Goal: Transaction & Acquisition: Purchase product/service

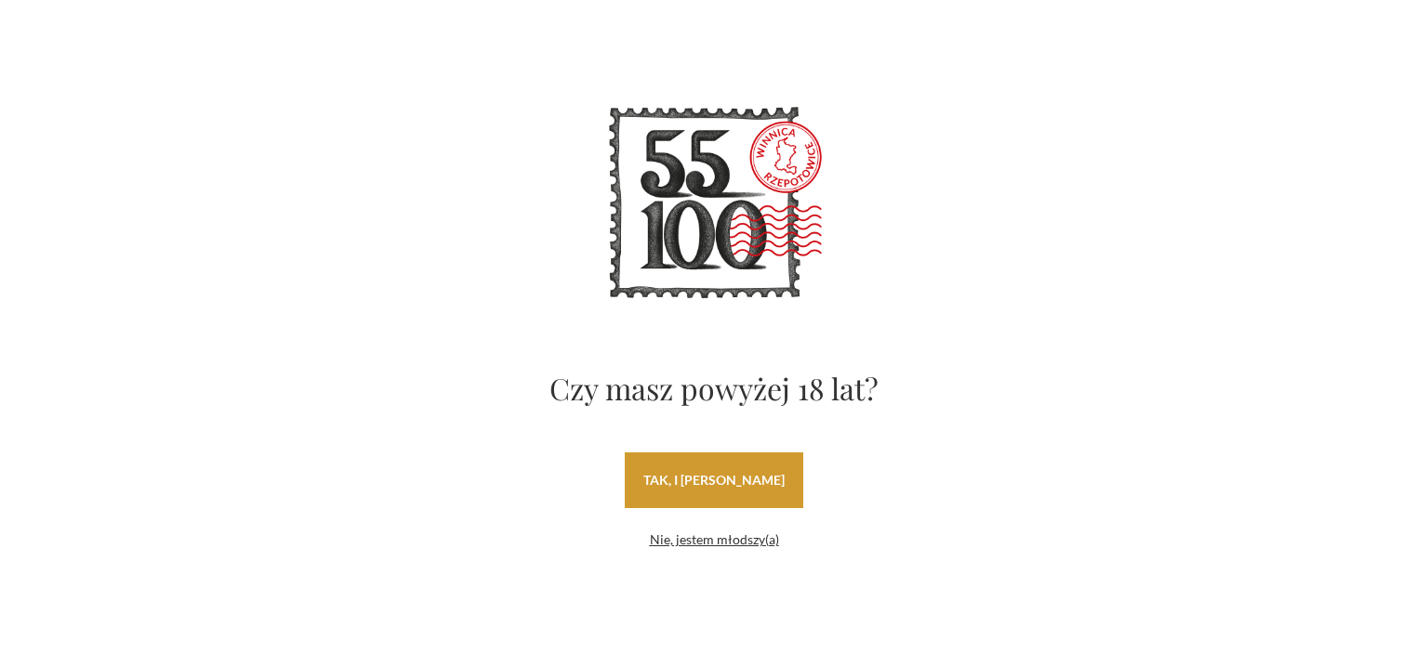
click at [758, 475] on link "tak, i uwielbiam wino" at bounding box center [714, 481] width 178 height 56
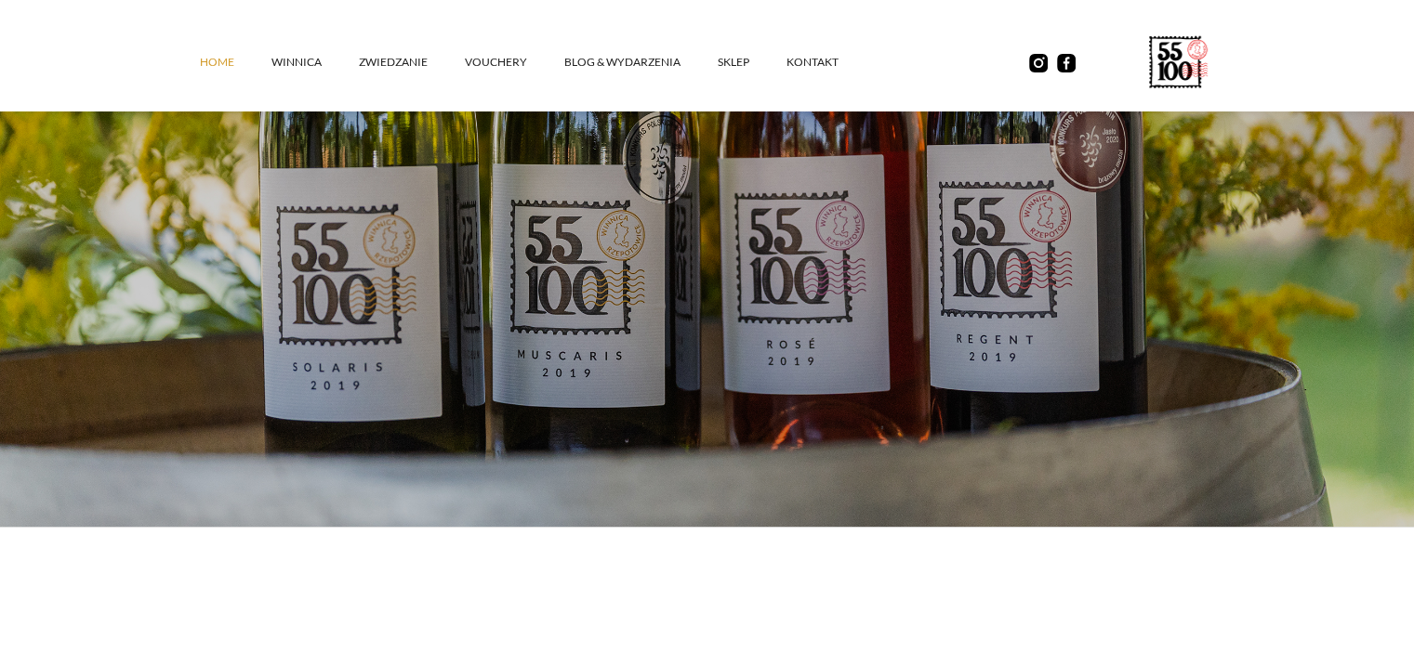
scroll to position [372, 0]
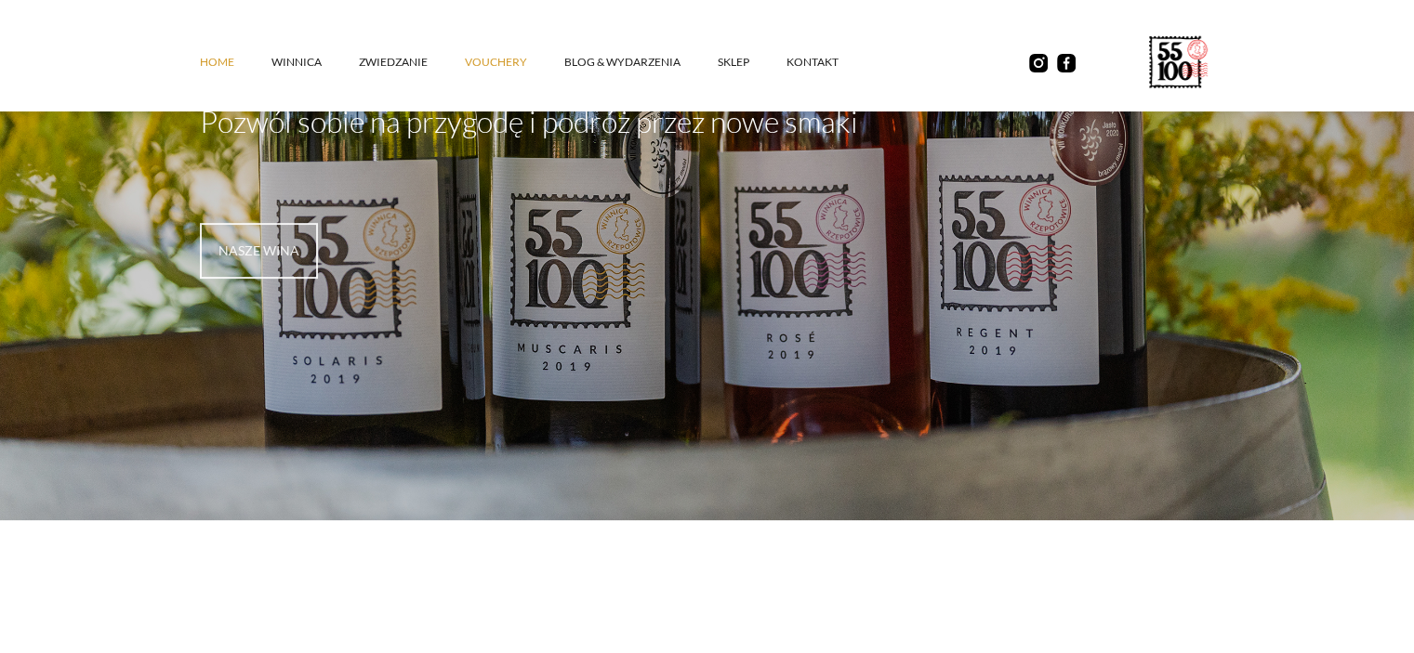
click at [481, 62] on link "vouchery" at bounding box center [514, 62] width 99 height 56
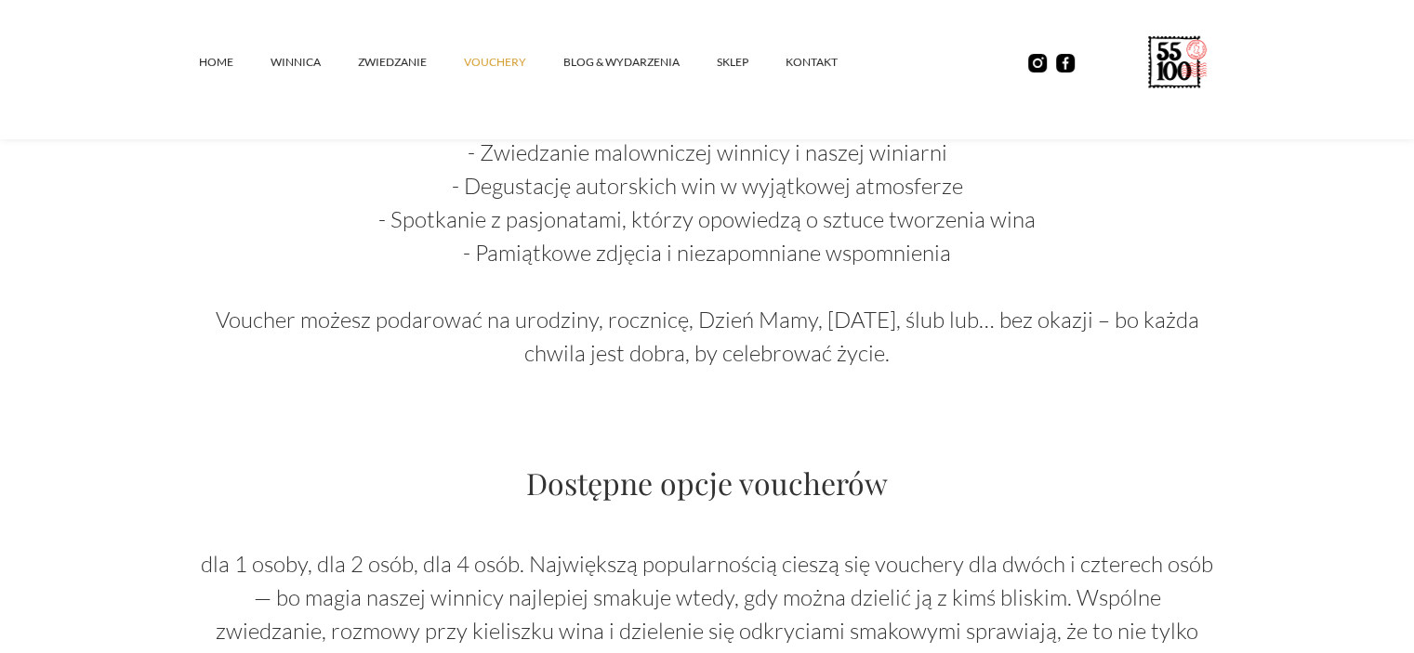
scroll to position [1493, 0]
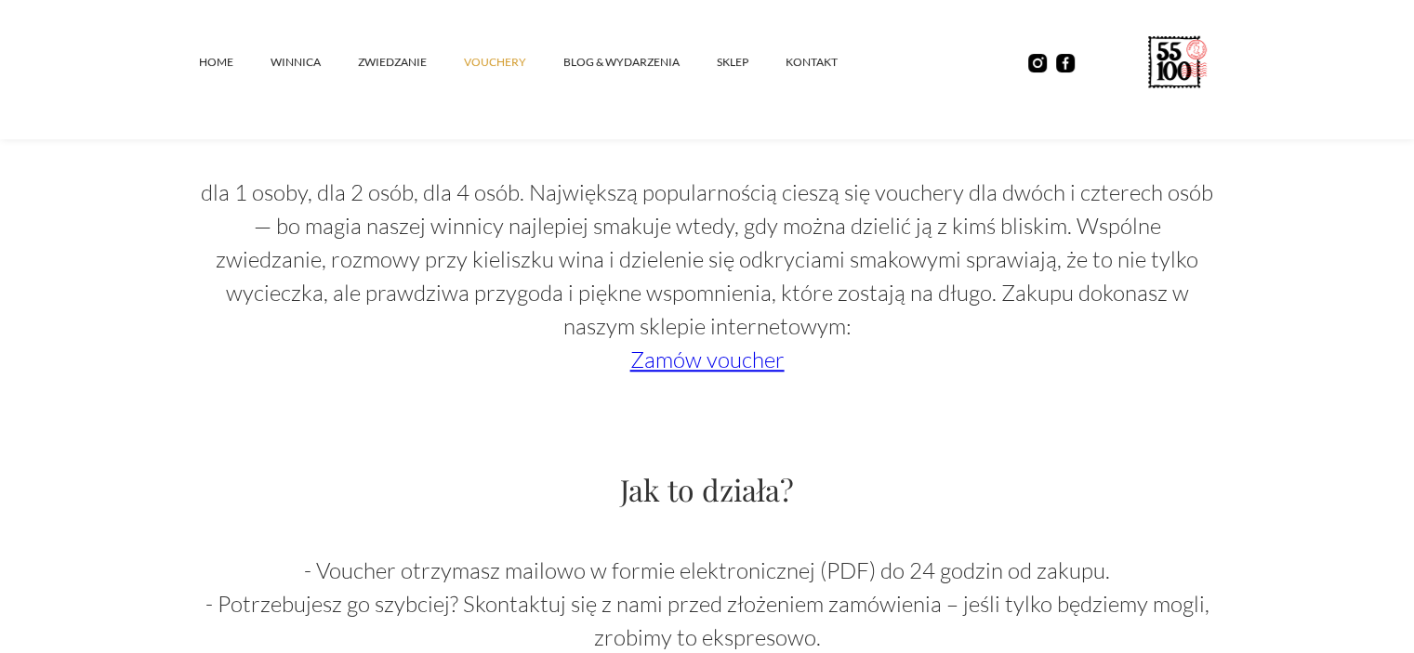
click at [663, 363] on link "Zamów voucher" at bounding box center [707, 360] width 154 height 28
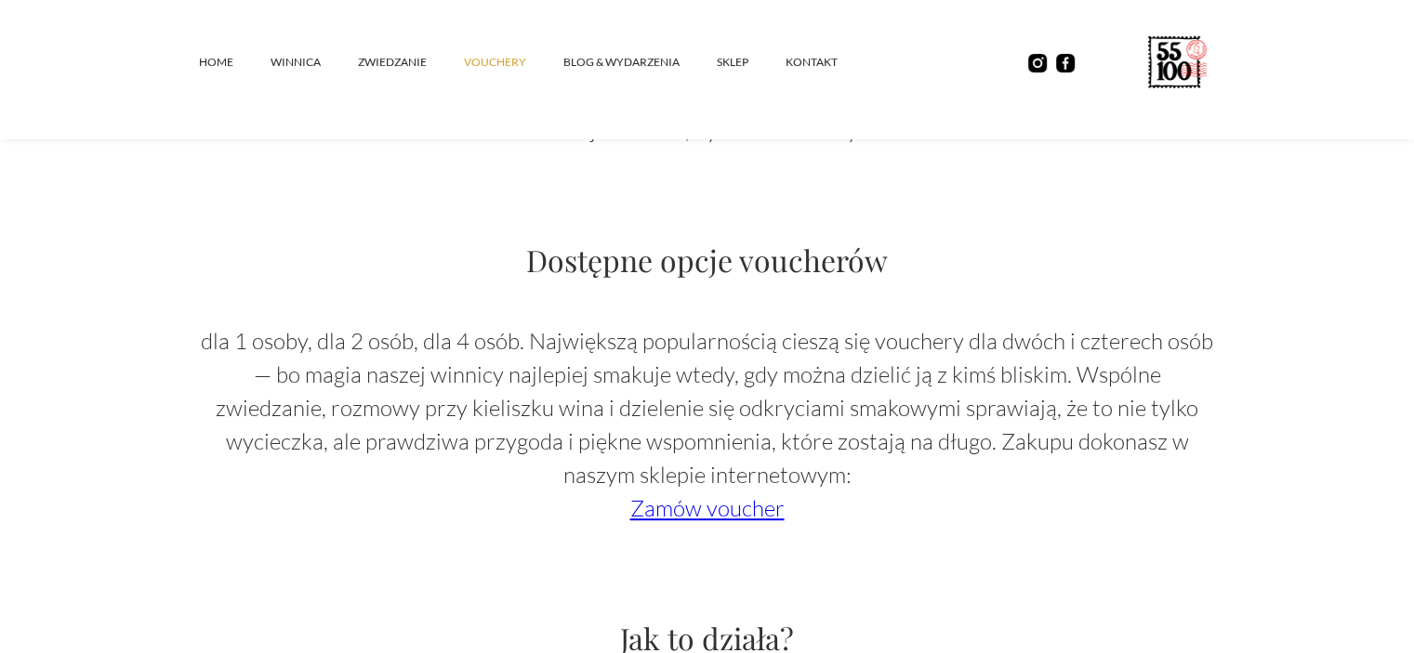
scroll to position [1369, 0]
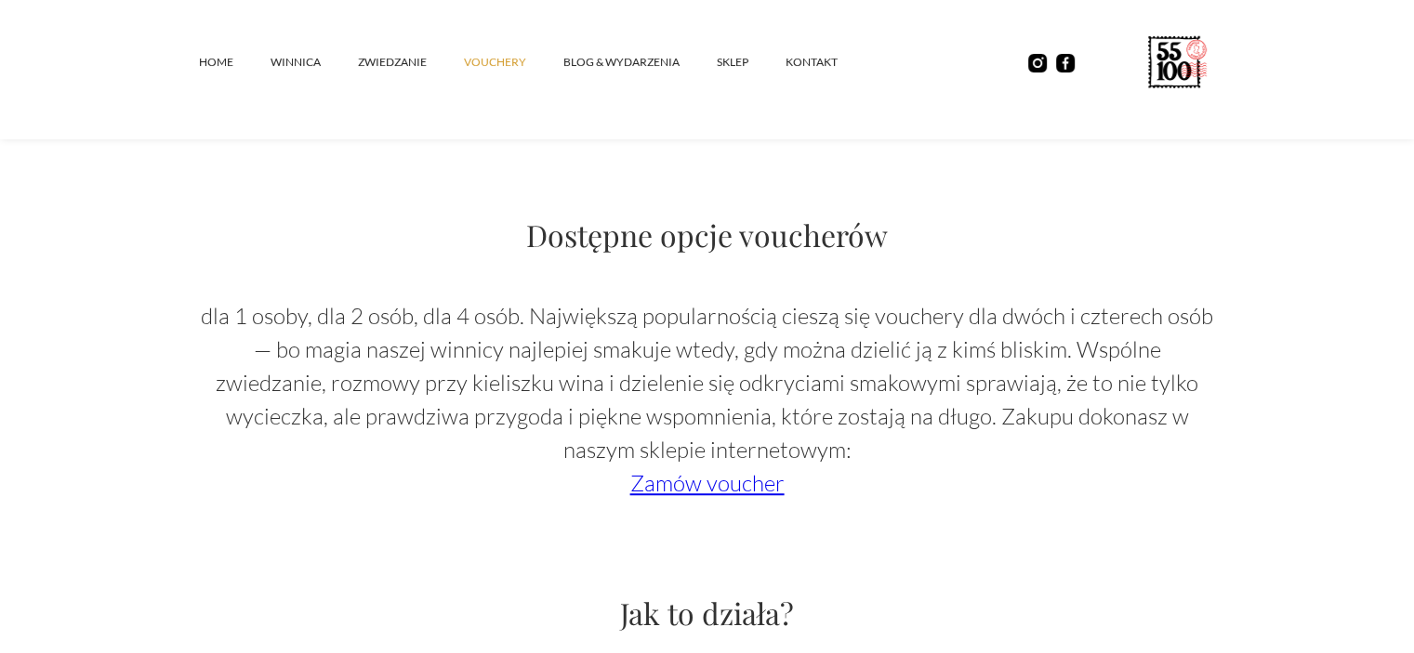
click at [729, 494] on link "Zamów voucher" at bounding box center [707, 483] width 154 height 28
